Goal: Task Accomplishment & Management: Use online tool/utility

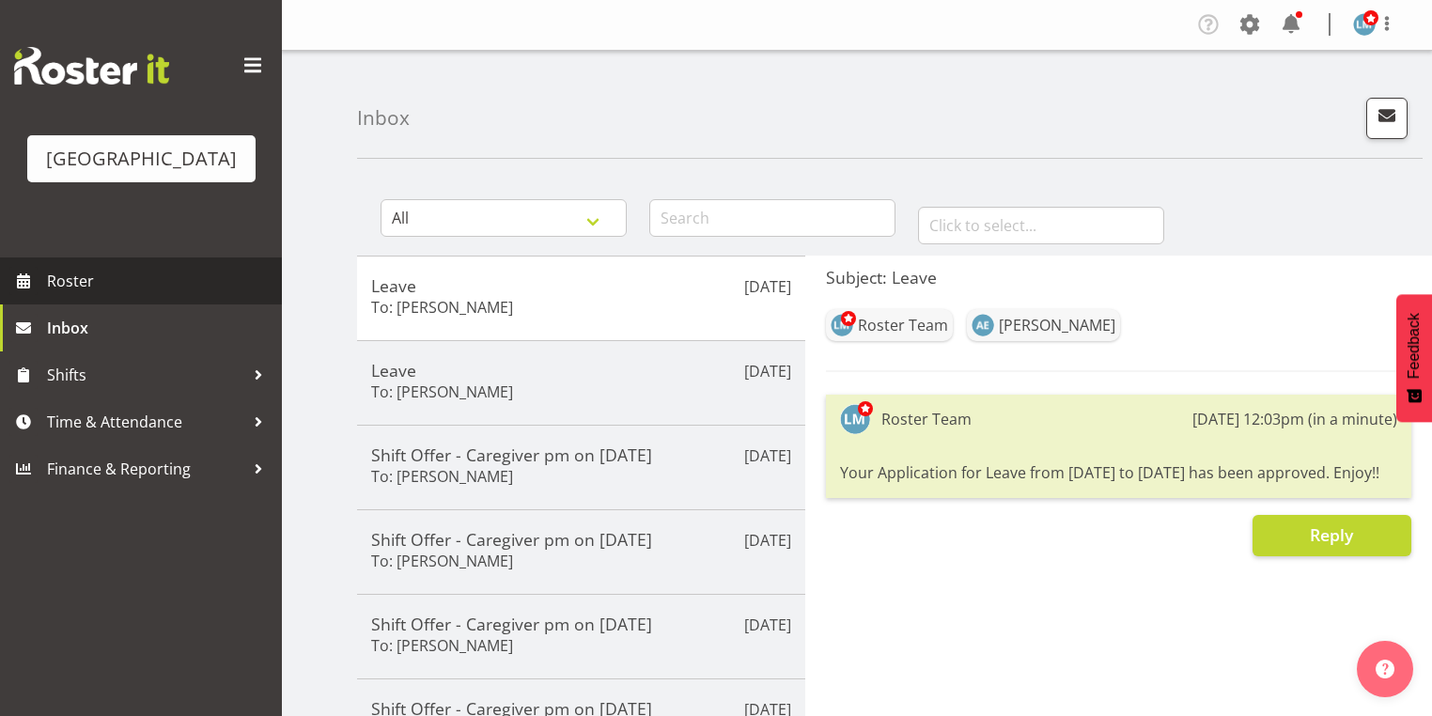
click at [110, 295] on span "Roster" at bounding box center [159, 281] width 225 height 28
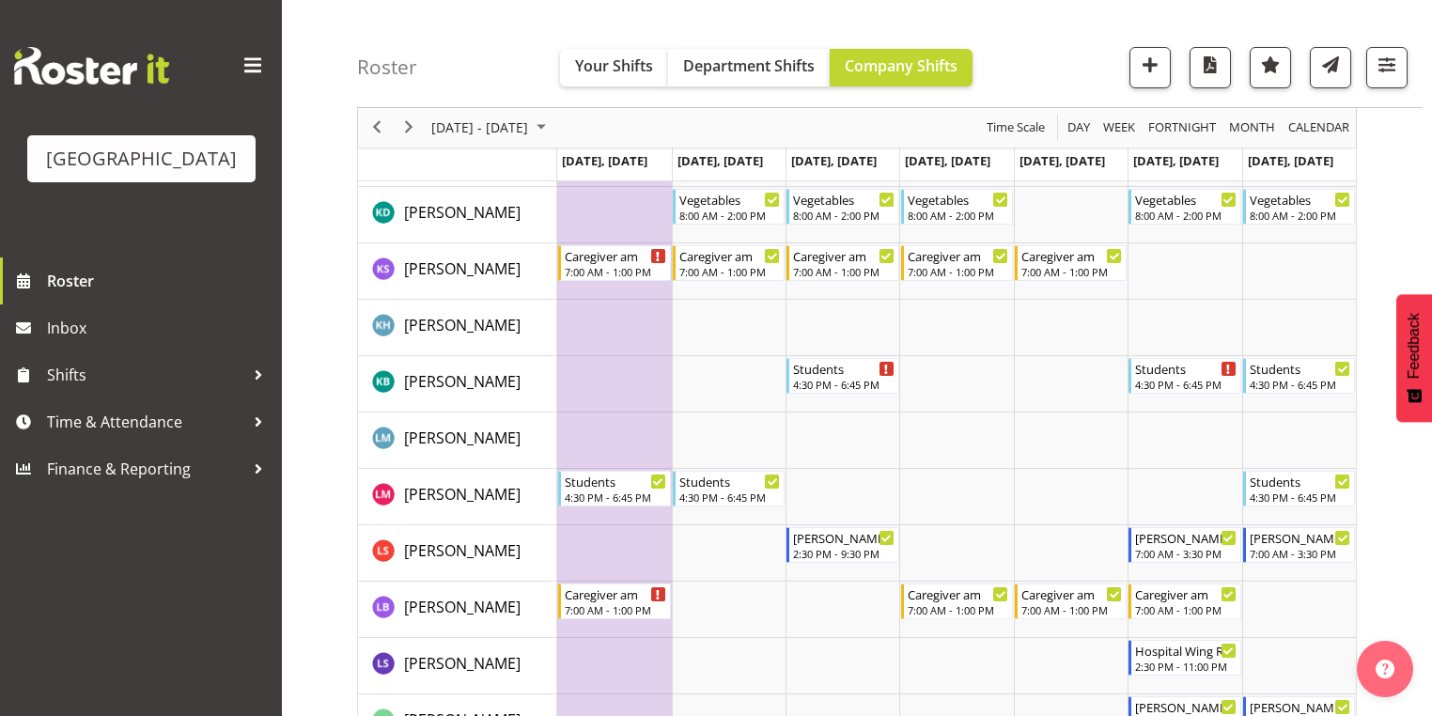
scroll to position [3608, 0]
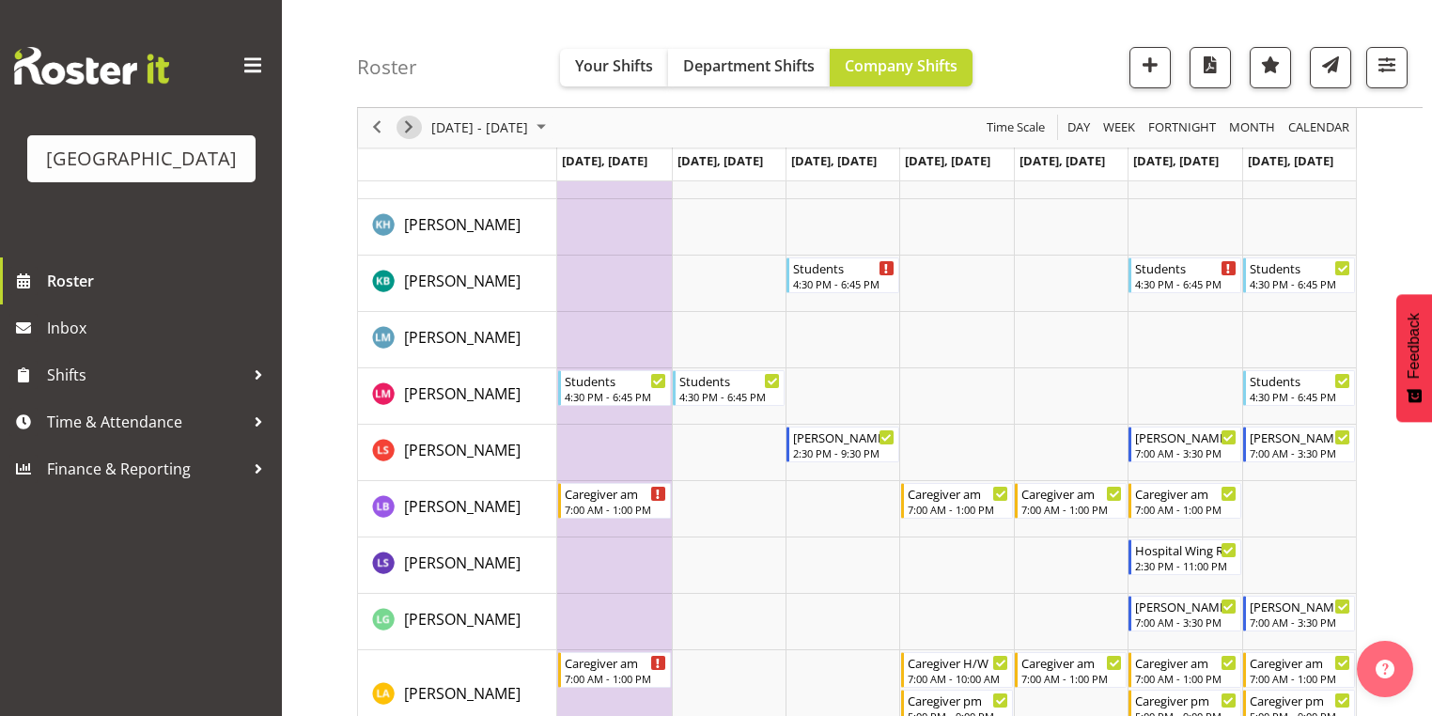
click at [405, 118] on span "Next" at bounding box center [408, 128] width 23 height 23
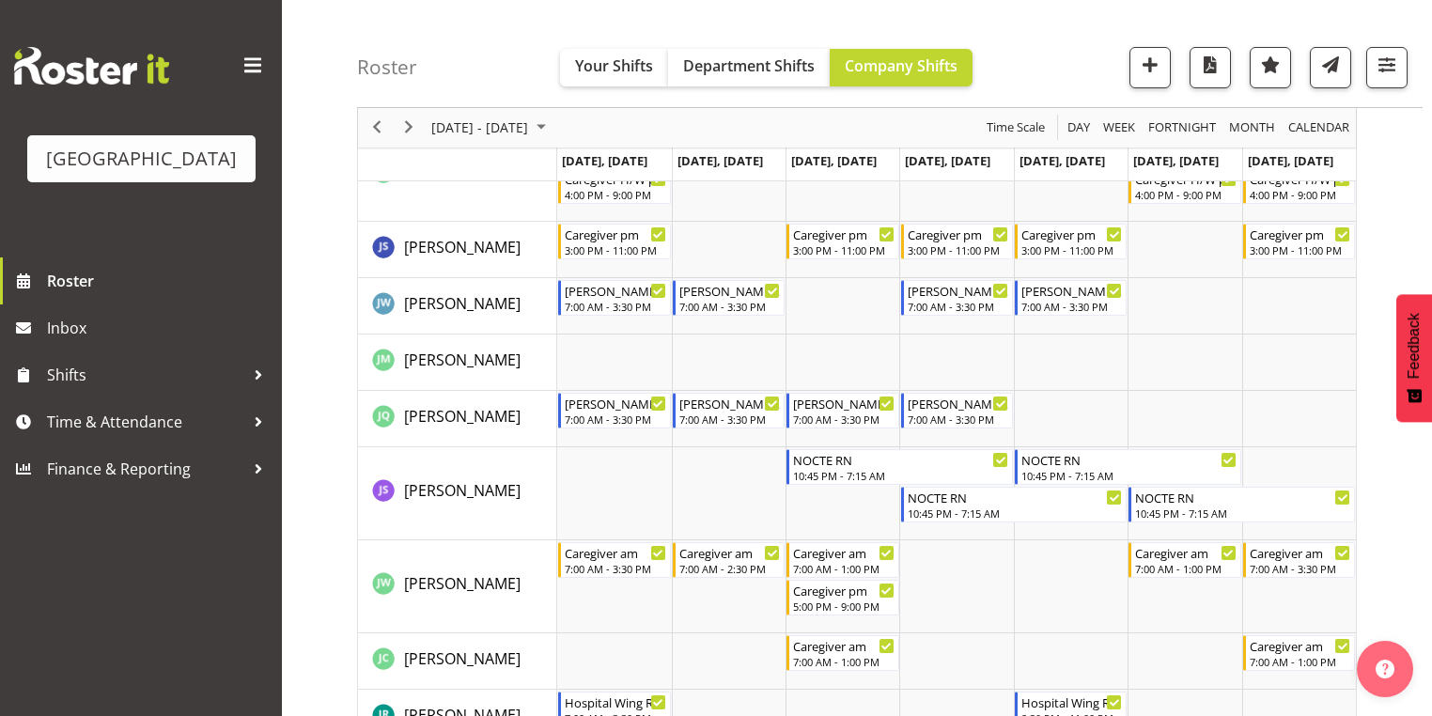
scroll to position [3307, 0]
